Goal: Find specific page/section: Find specific page/section

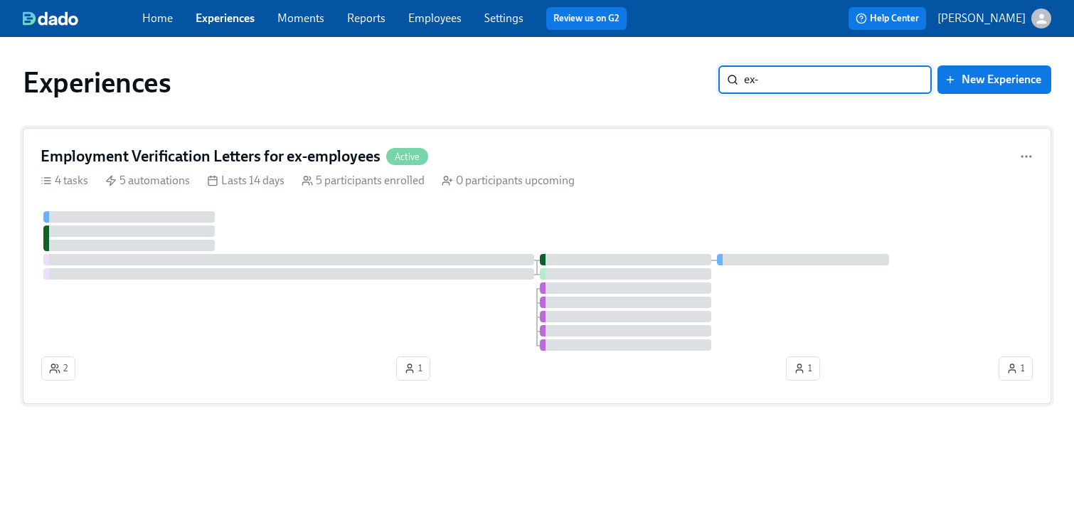
type input "ex-"
click at [312, 162] on h4 "Employment Verification Letters for ex-employees" at bounding box center [211, 156] width 340 height 21
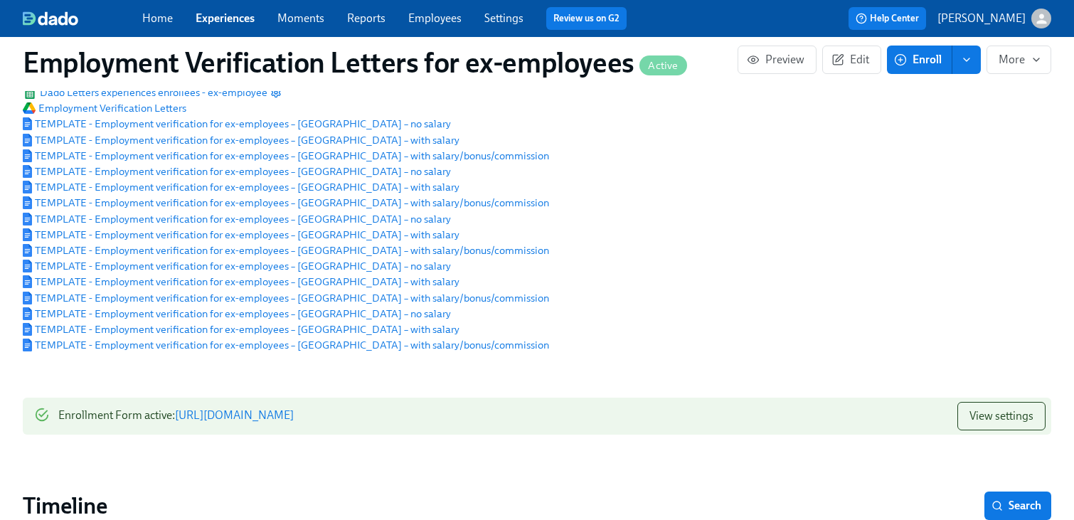
scroll to position [120, 0]
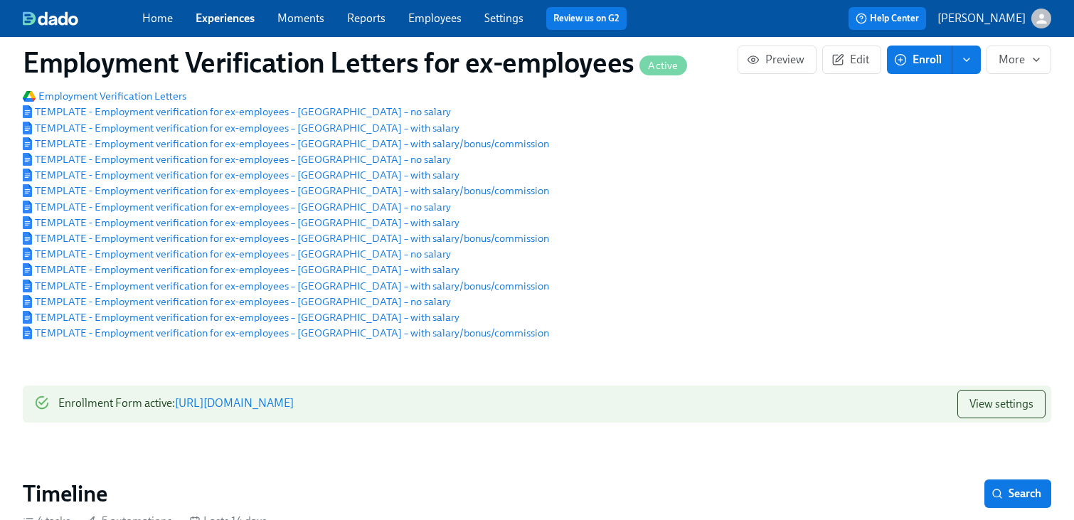
click at [950, 413] on div "View settings" at bounding box center [996, 404] width 100 height 28
click at [1017, 411] on span "View settings" at bounding box center [1002, 404] width 64 height 14
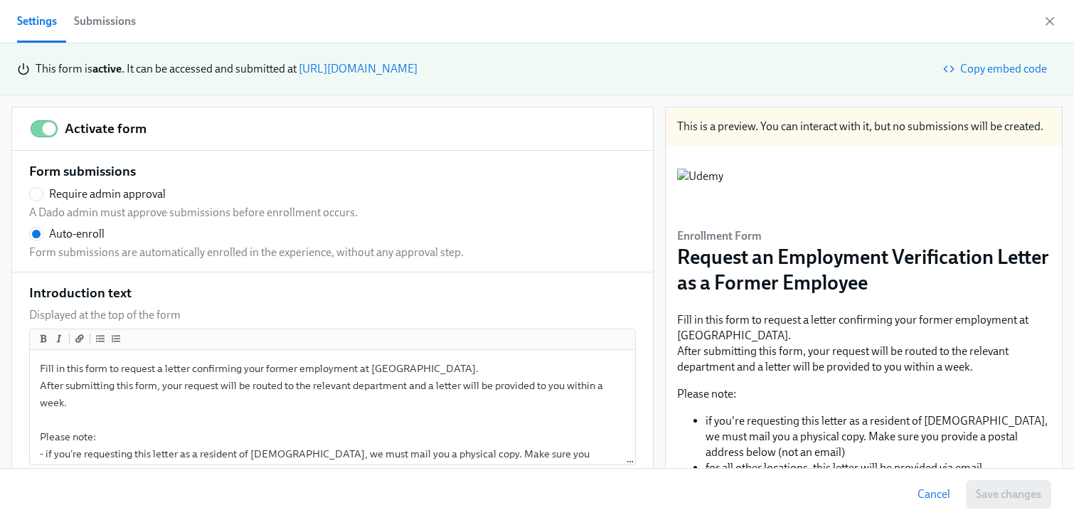
scroll to position [107, 0]
click at [123, 28] on div "Submissions" at bounding box center [105, 21] width 62 height 20
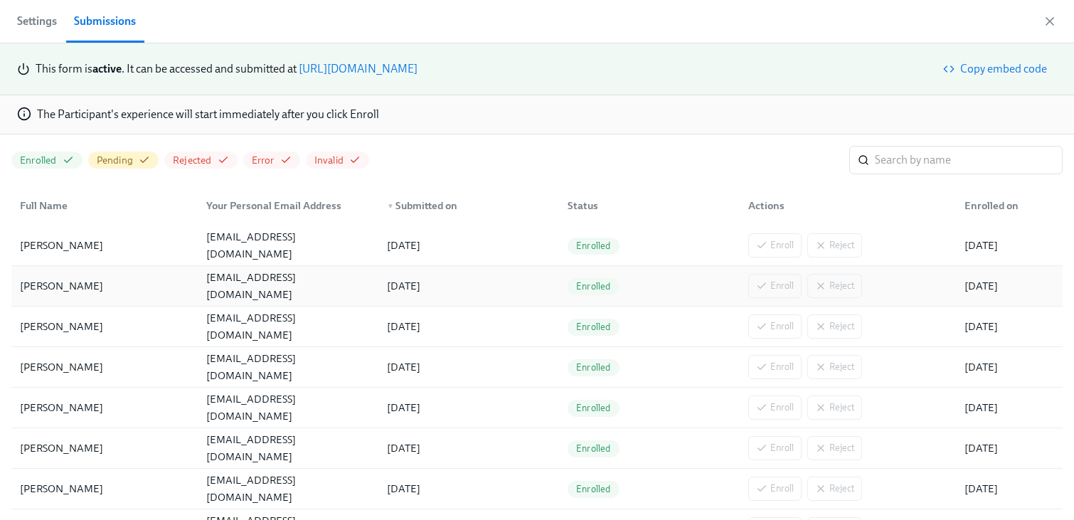
click at [283, 286] on div "ksevindik@gmail.com" at bounding box center [288, 286] width 175 height 34
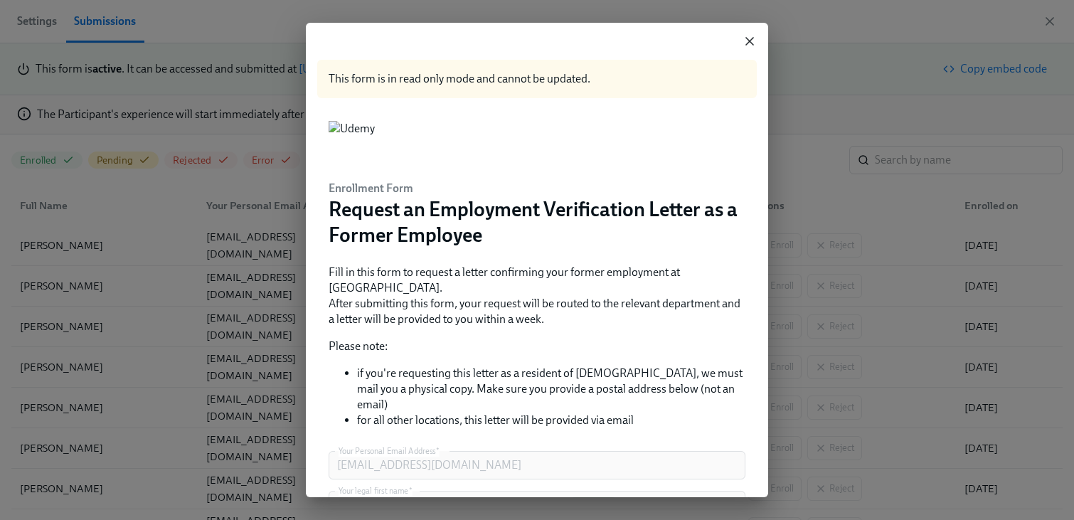
click at [754, 38] on icon "button" at bounding box center [750, 41] width 14 height 14
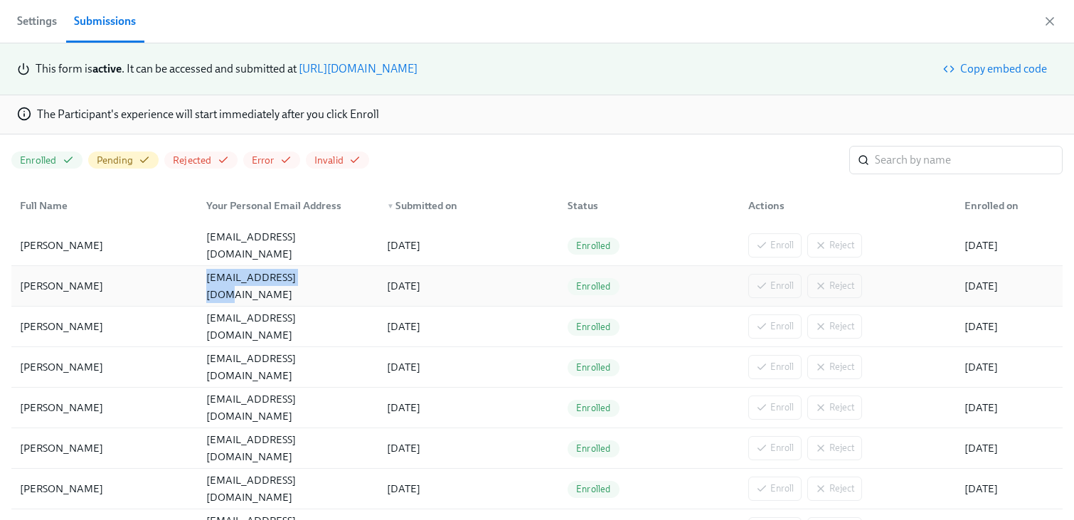
drag, startPoint x: 309, startPoint y: 291, endPoint x: 206, endPoint y: 293, distance: 102.5
click at [206, 293] on div "ksevindik@gmail.com" at bounding box center [288, 286] width 175 height 34
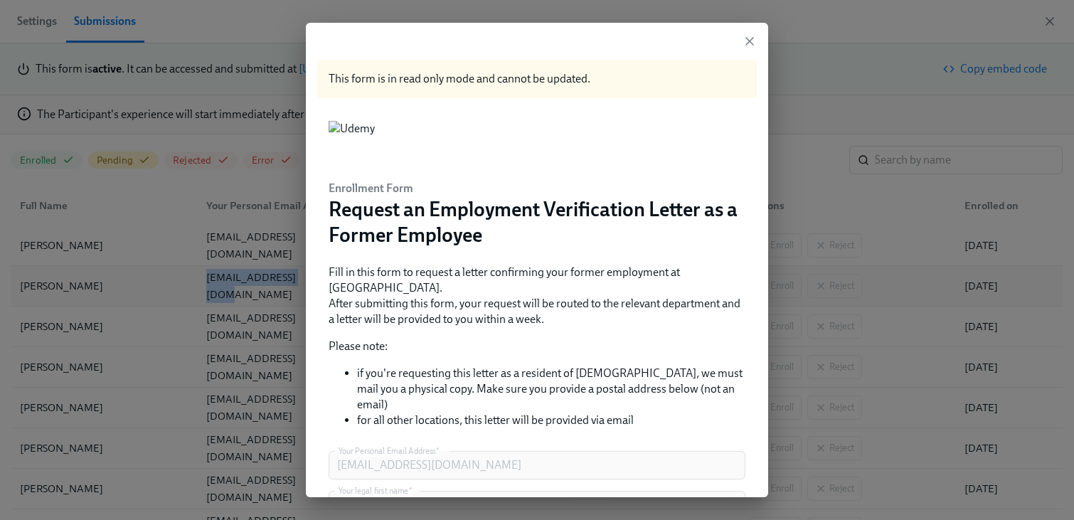
copy div "ksevindik@gmail.com"
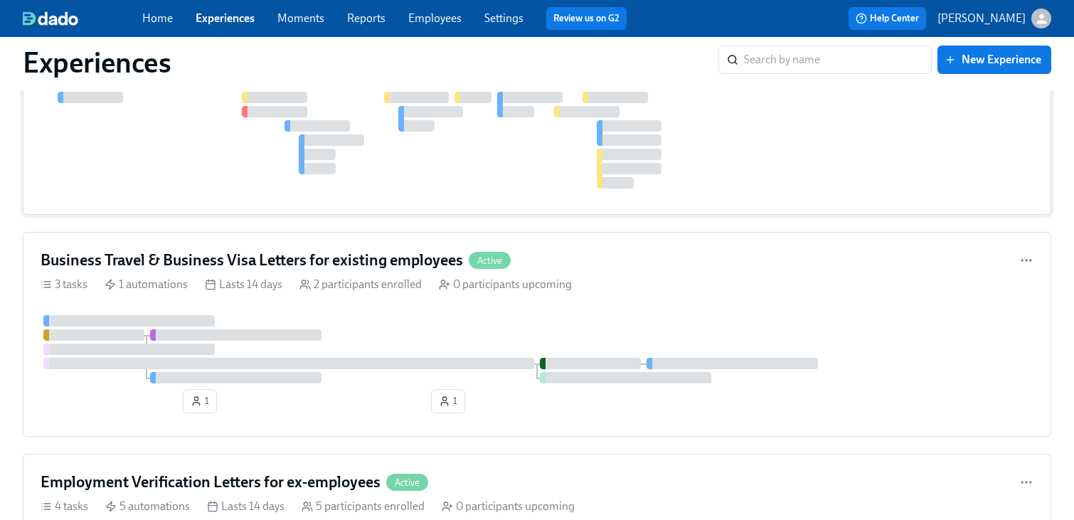
scroll to position [5157, 0]
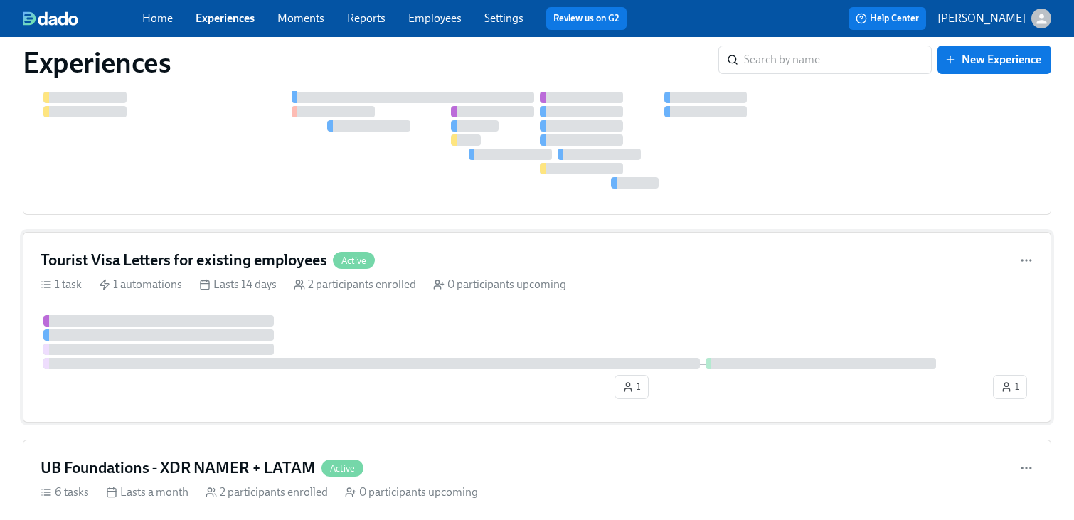
click at [194, 252] on h4 "Tourist Visa Letters for existing employees" at bounding box center [184, 260] width 287 height 21
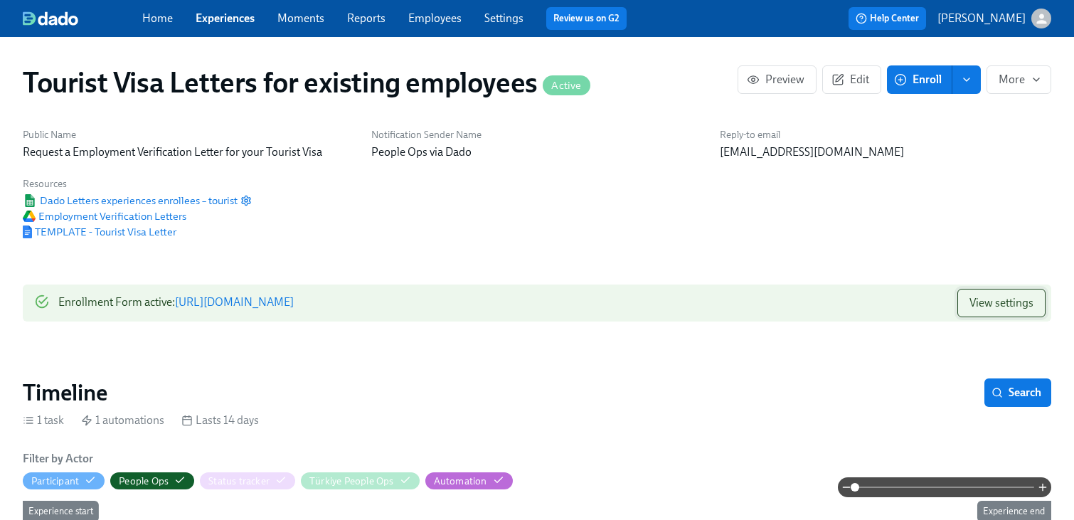
click at [998, 312] on button "View settings" at bounding box center [1002, 303] width 88 height 28
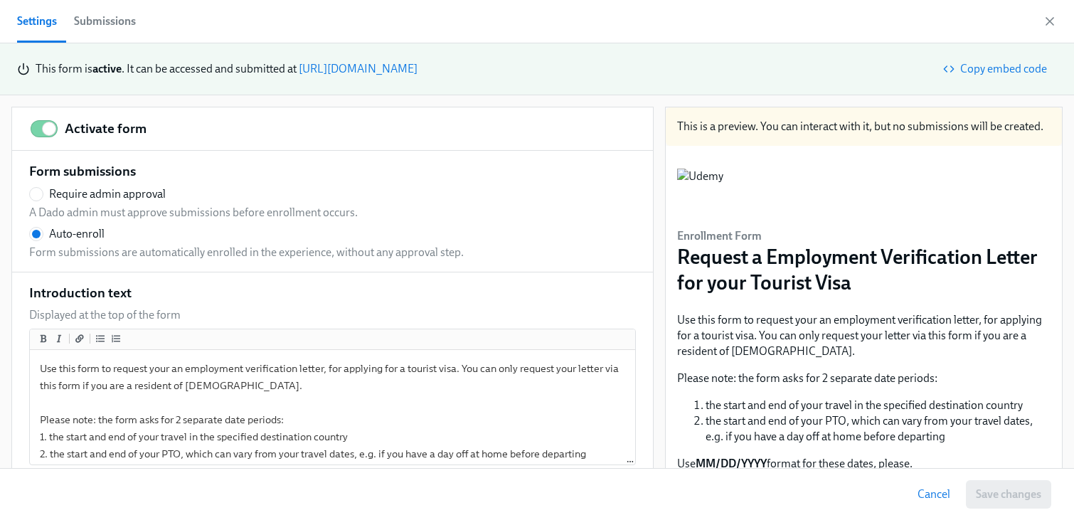
click at [106, 25] on div "Submissions" at bounding box center [105, 21] width 62 height 20
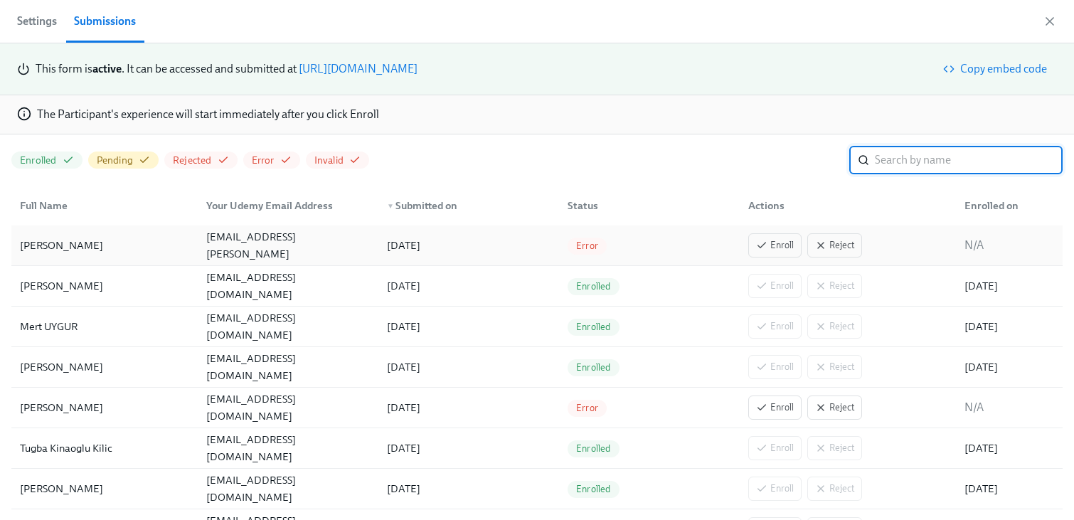
click at [512, 247] on div "[DATE]" at bounding box center [466, 245] width 181 height 28
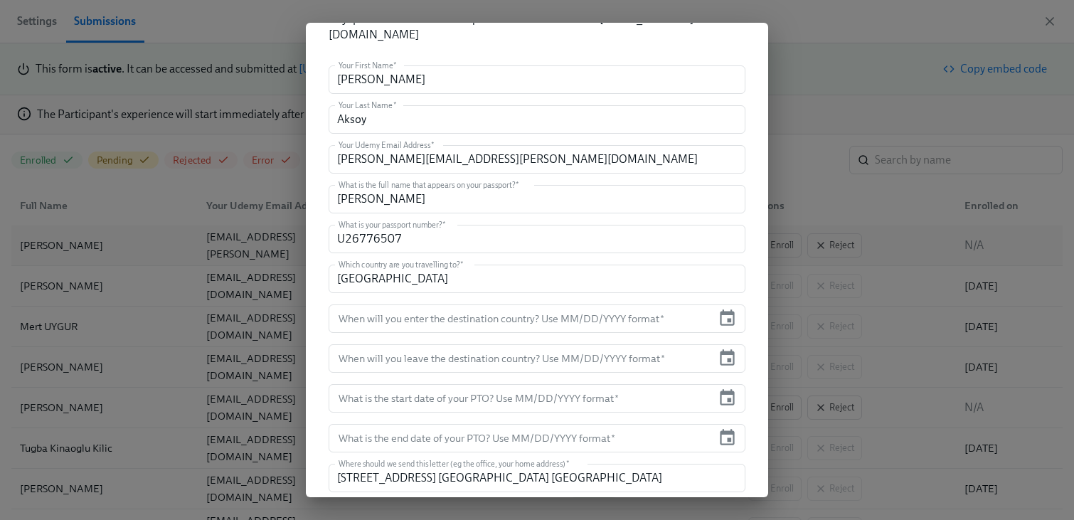
scroll to position [411, 0]
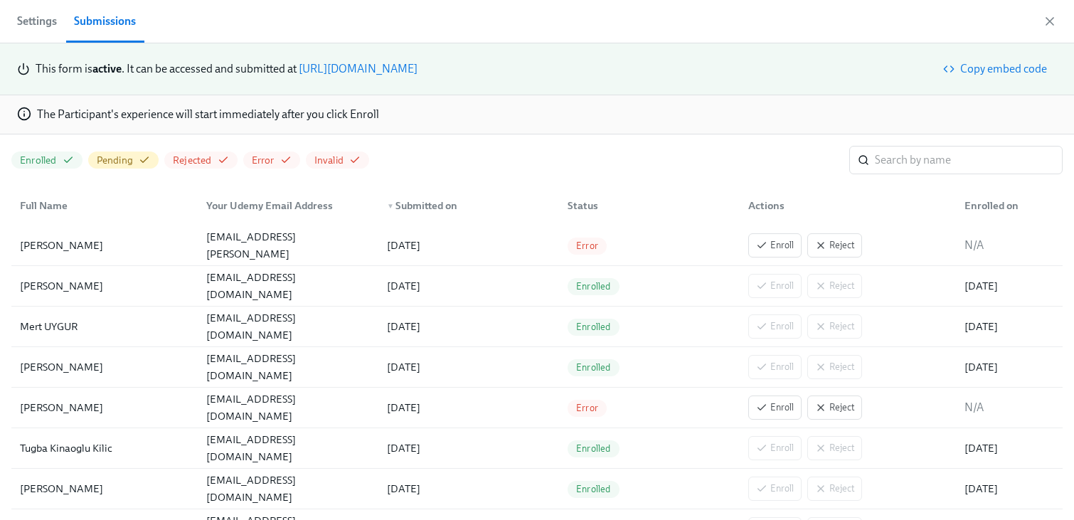
click at [39, 22] on span "Settings" at bounding box center [37, 21] width 40 height 20
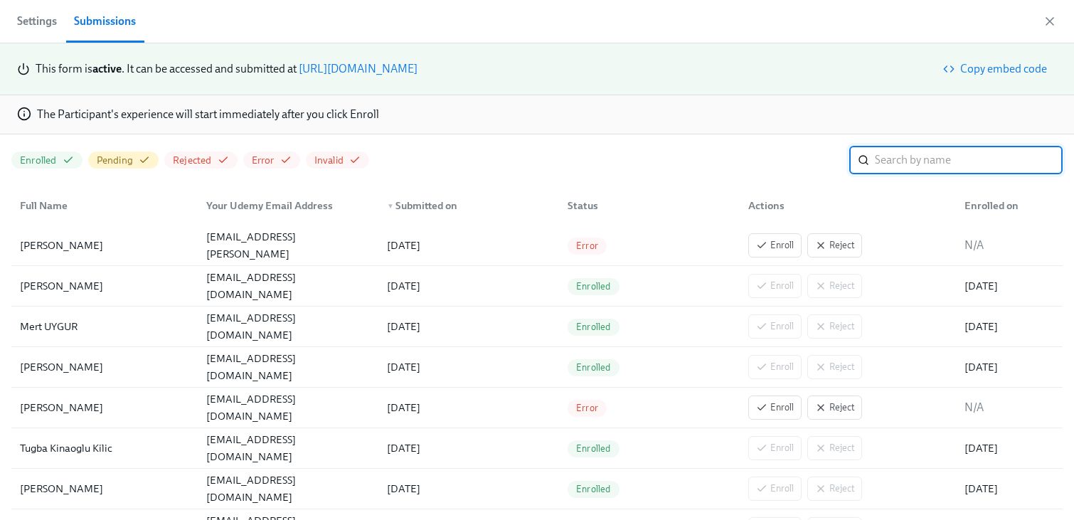
click at [360, 70] on link "[URL][DOMAIN_NAME]" at bounding box center [358, 69] width 119 height 14
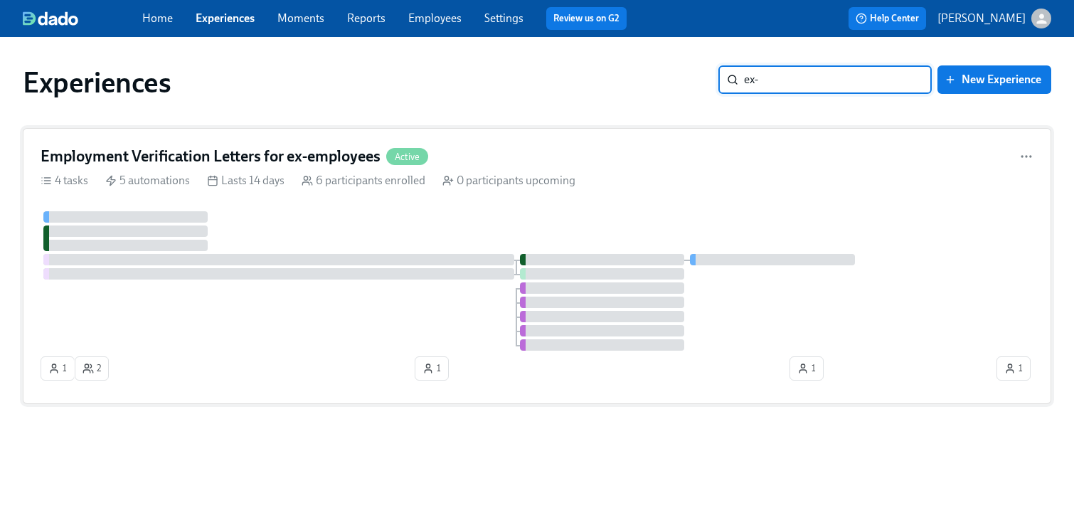
type input "ex-"
click at [326, 157] on h4 "Employment Verification Letters for ex-employees" at bounding box center [211, 156] width 340 height 21
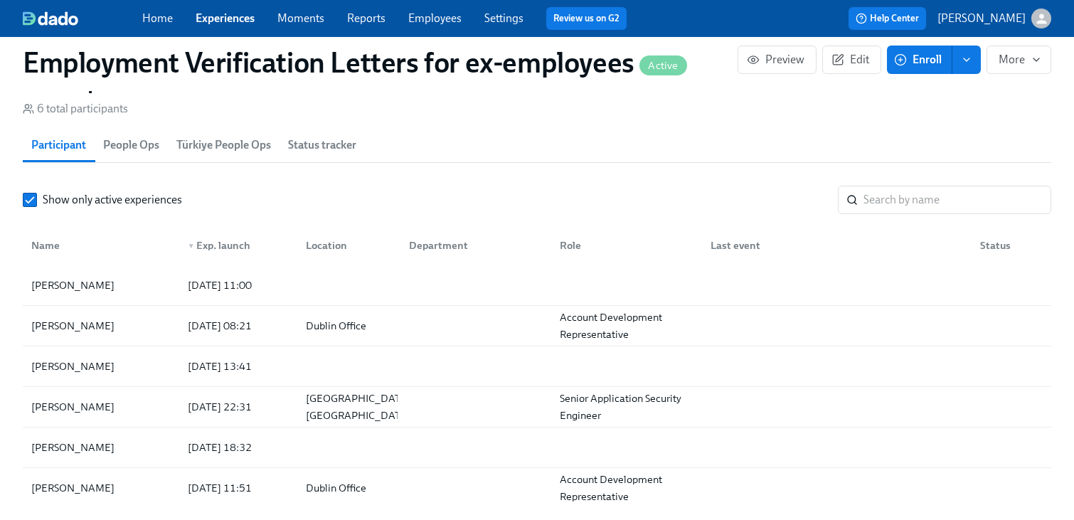
scroll to position [1572, 0]
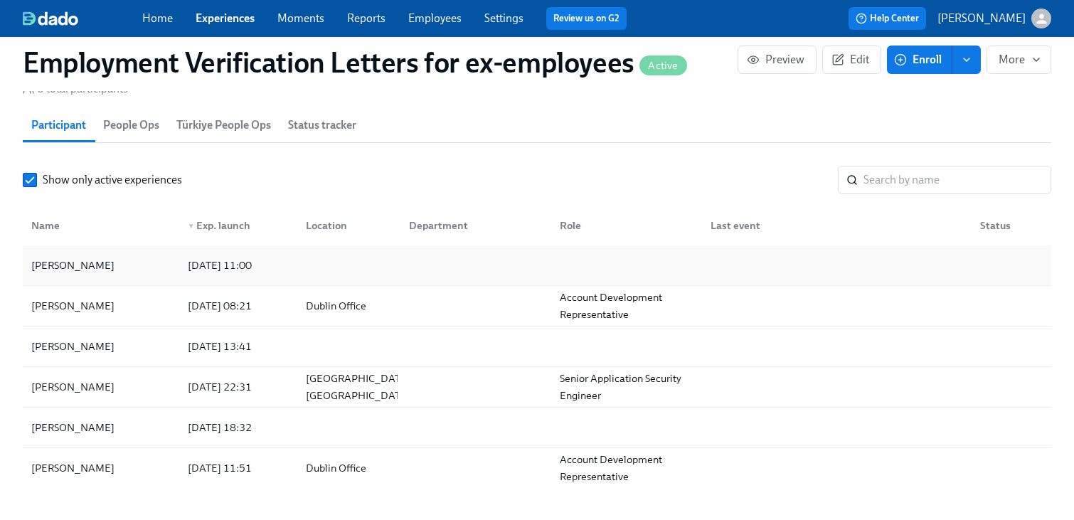
click at [258, 274] on div "2025/09/02 11:00" at bounding box center [219, 265] width 75 height 17
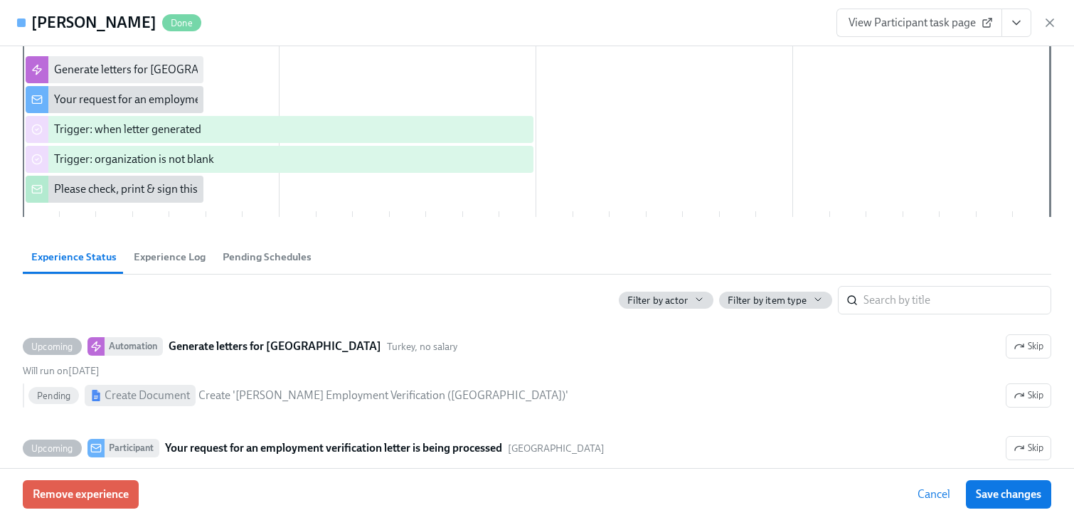
scroll to position [70, 0]
